Goal: Information Seeking & Learning: Learn about a topic

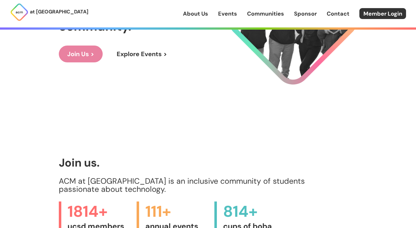
scroll to position [12, 0]
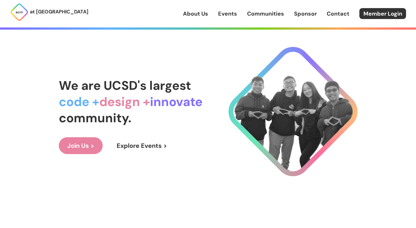
click at [221, 16] on link "Events" at bounding box center [227, 14] width 19 height 8
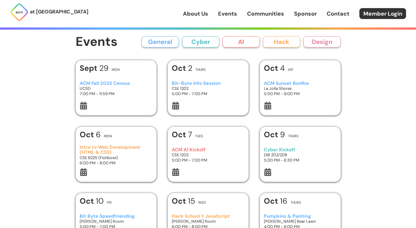
click at [186, 148] on h3 "ACM AI Kickoff" at bounding box center [208, 149] width 73 height 5
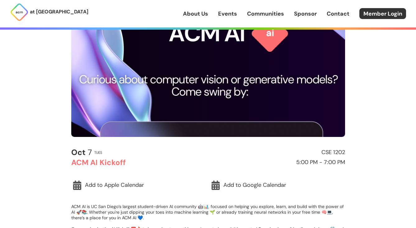
scroll to position [64, 0]
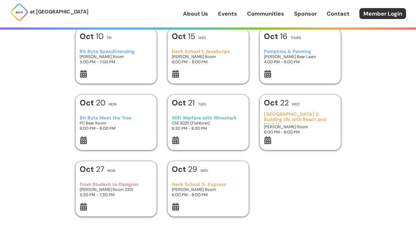
scroll to position [175, 0]
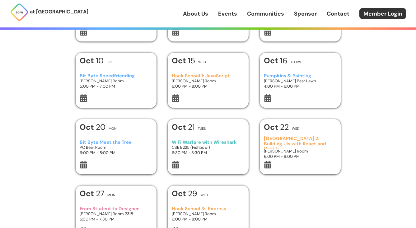
click at [216, 77] on h3 "Hack School 1: JavaScript" at bounding box center [208, 75] width 73 height 5
